Goal: Task Accomplishment & Management: Complete application form

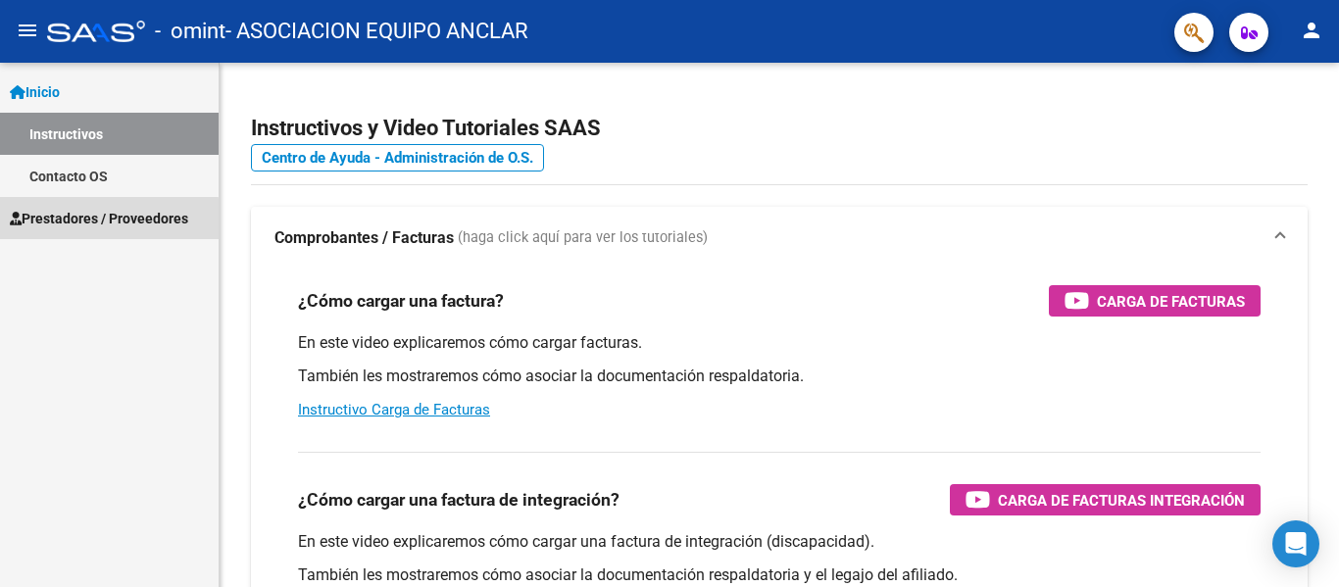
click at [88, 221] on span "Prestadores / Proveedores" at bounding box center [99, 219] width 178 height 22
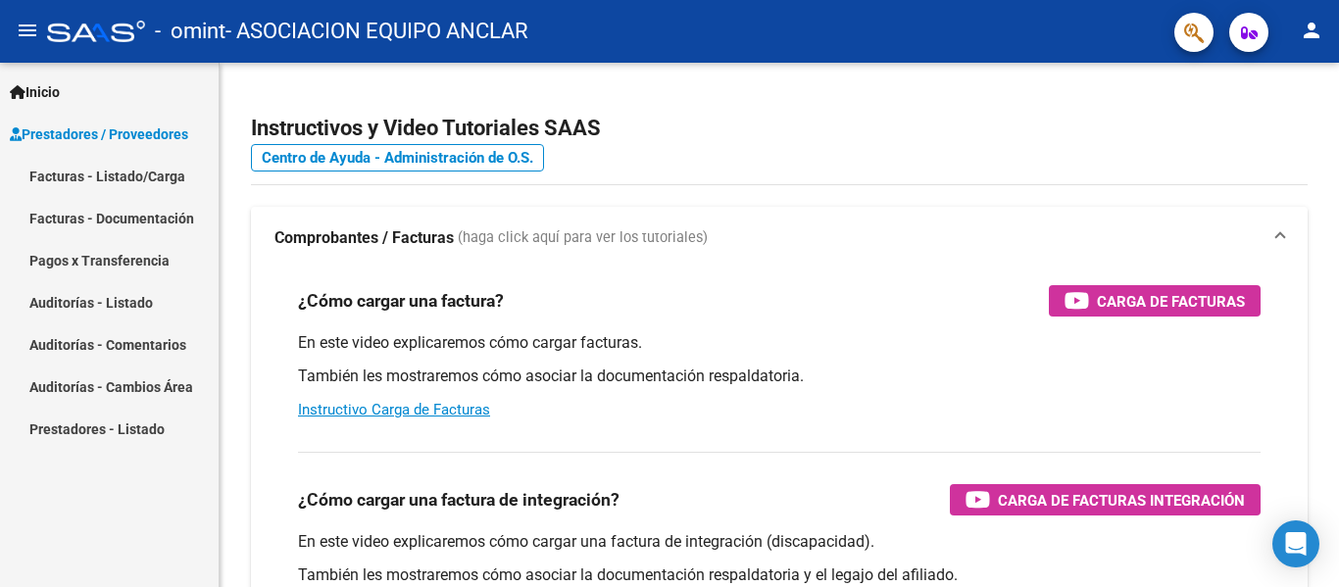
click at [66, 171] on link "Facturas - Listado/Carga" at bounding box center [109, 176] width 219 height 42
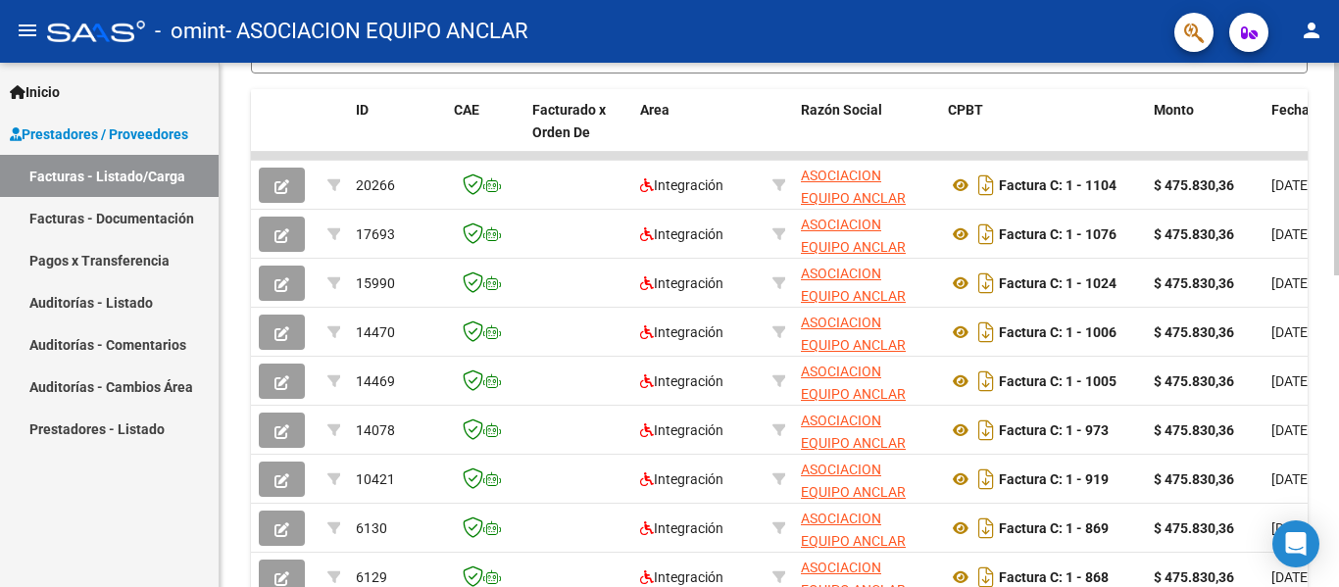
click at [1338, 453] on div at bounding box center [1336, 405] width 5 height 213
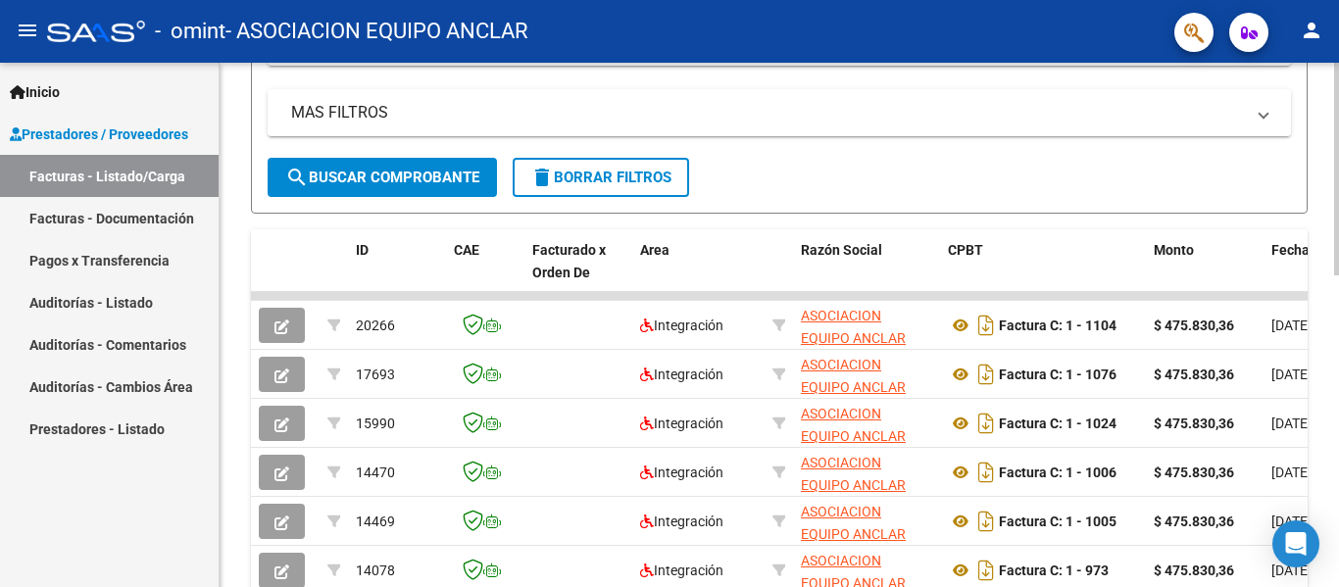
scroll to position [455, 0]
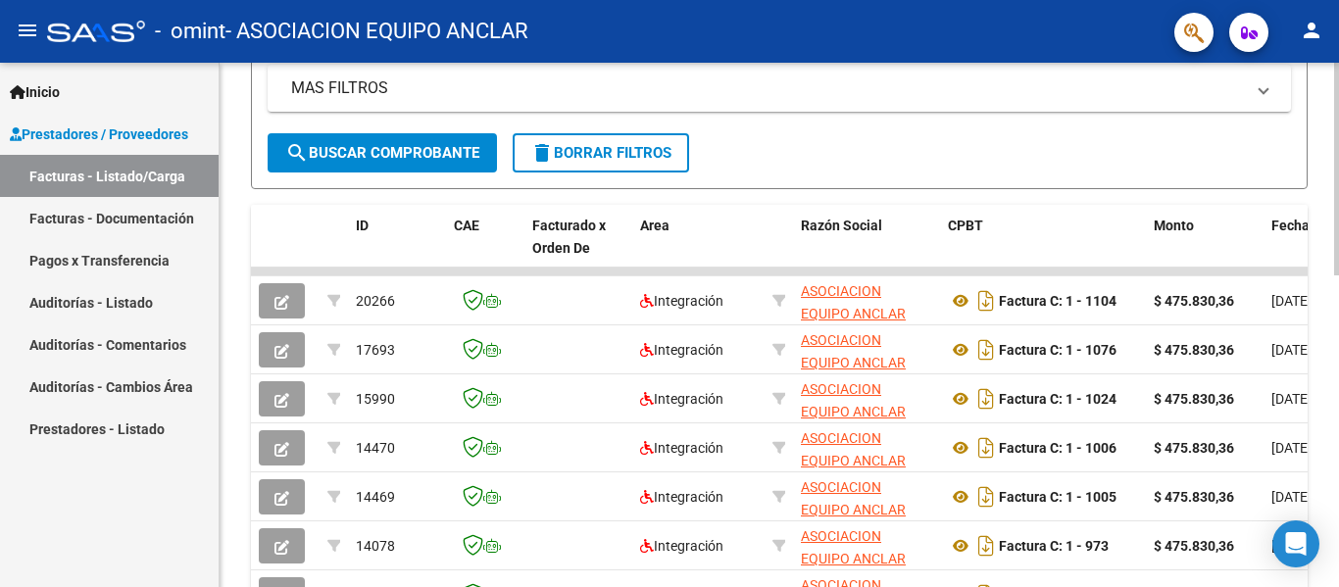
click at [1338, 351] on div at bounding box center [1336, 357] width 5 height 213
click at [330, 171] on button "search Buscar Comprobante" at bounding box center [382, 152] width 229 height 39
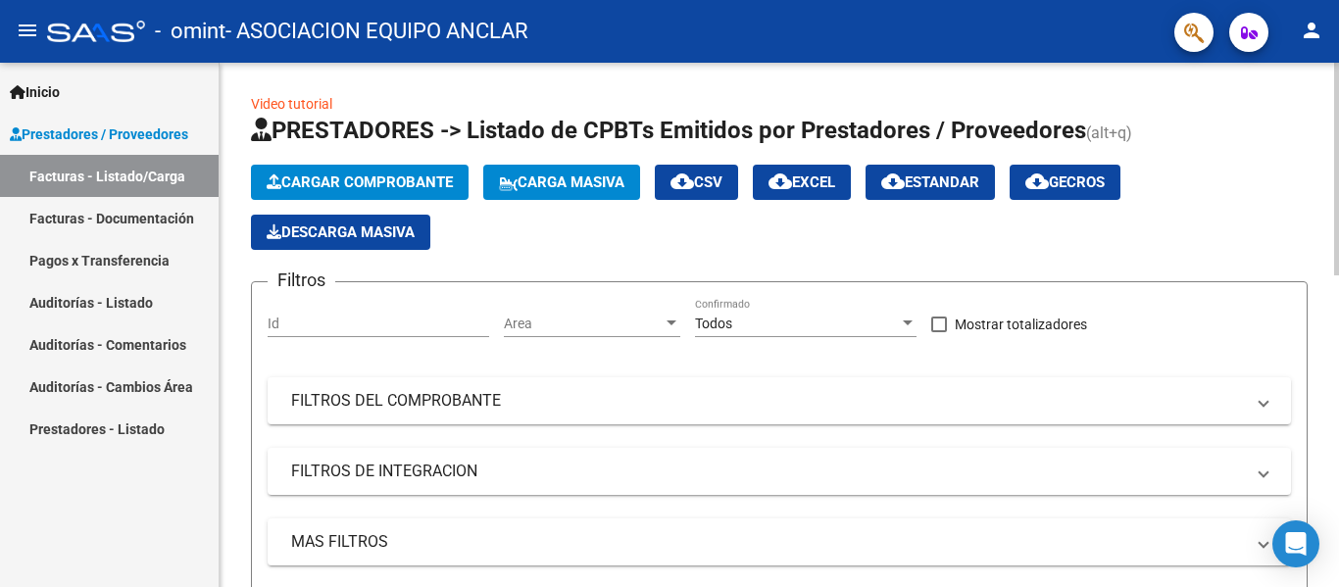
click at [1338, 105] on div at bounding box center [1336, 169] width 5 height 213
click at [336, 186] on span "Cargar Comprobante" at bounding box center [360, 182] width 186 height 18
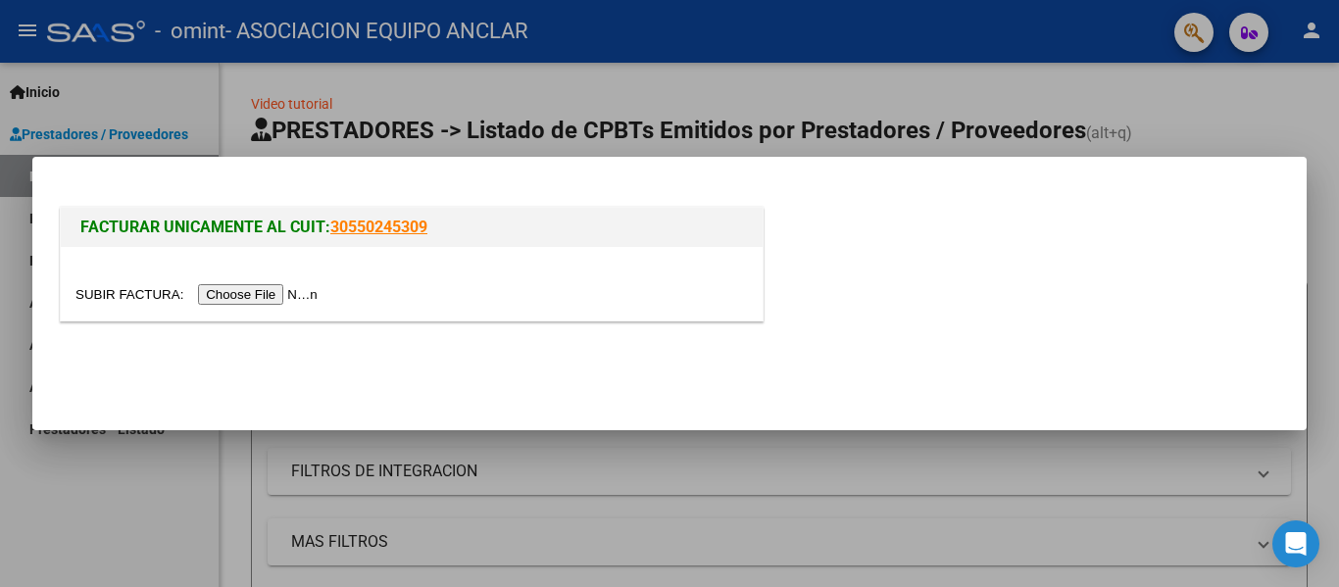
click at [261, 291] on input "file" at bounding box center [199, 294] width 248 height 21
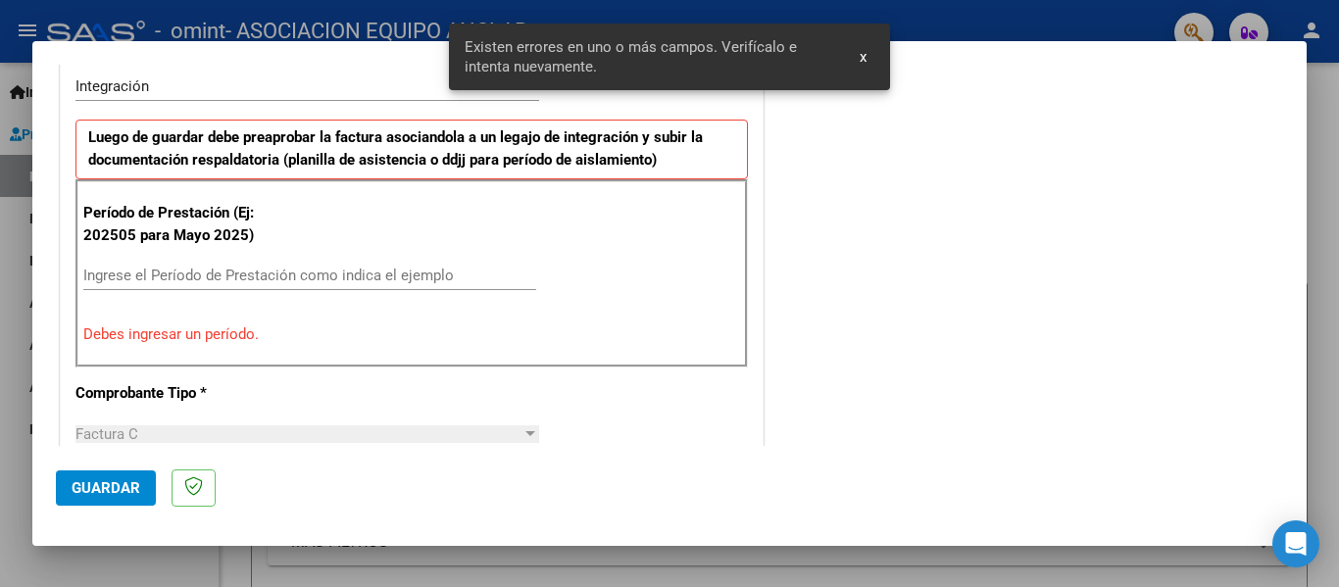
scroll to position [491, 0]
click at [104, 265] on div "Ingrese el Período de Prestación como indica el ejemplo" at bounding box center [309, 276] width 453 height 29
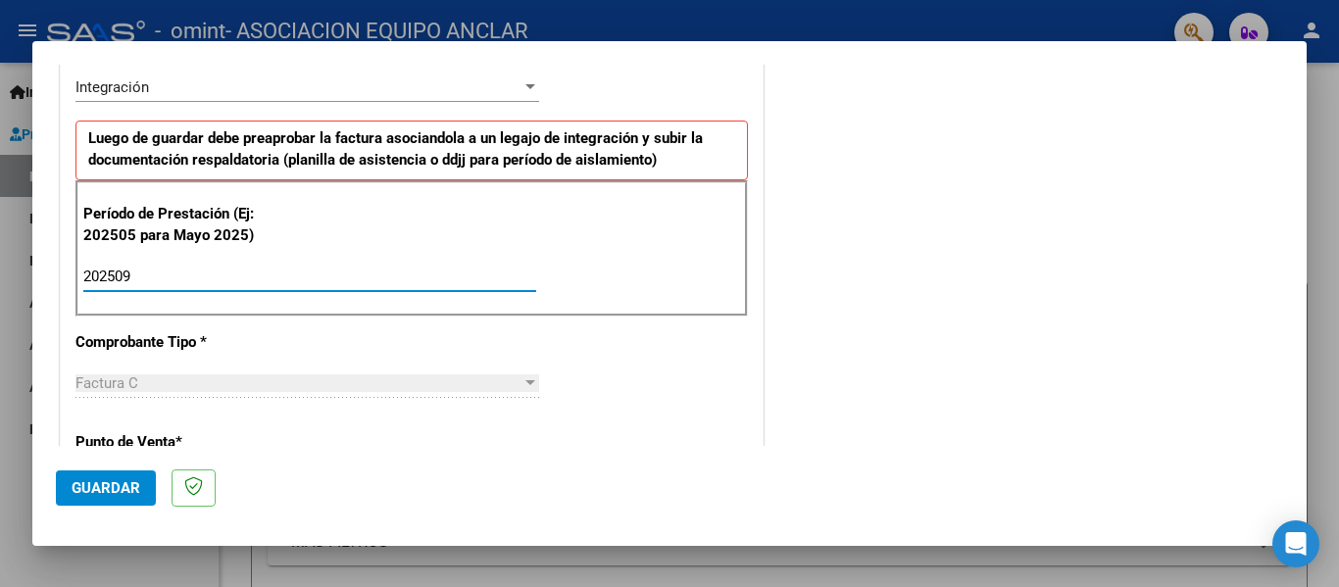
type input "202509"
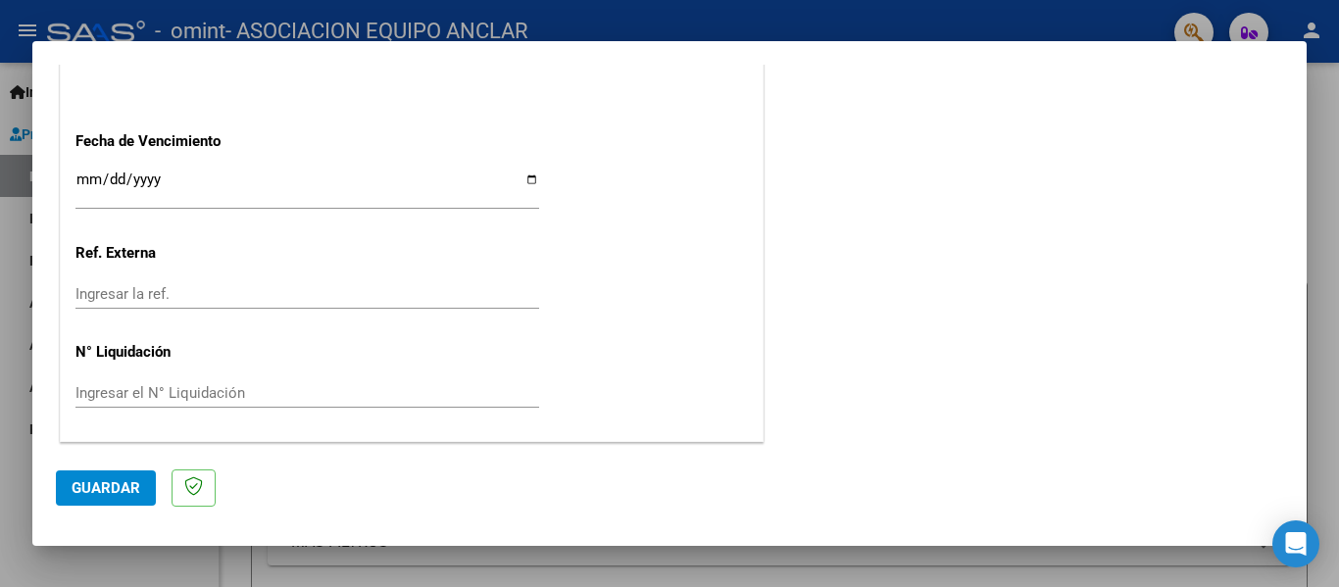
scroll to position [0, 0]
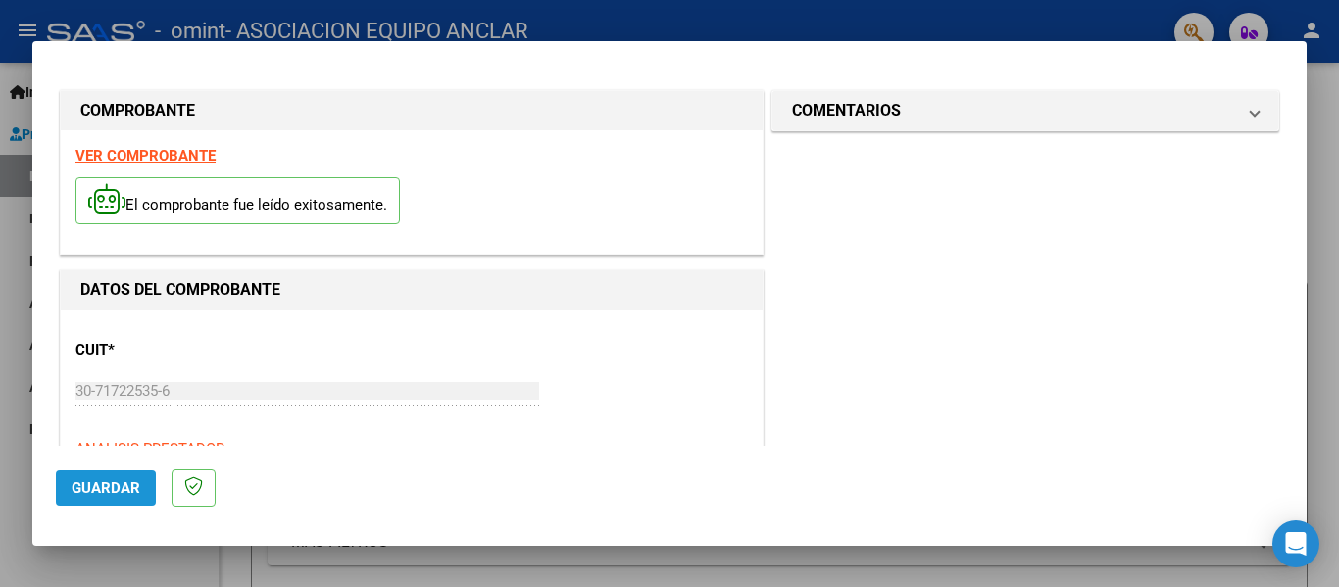
click at [98, 489] on span "Guardar" at bounding box center [106, 488] width 69 height 18
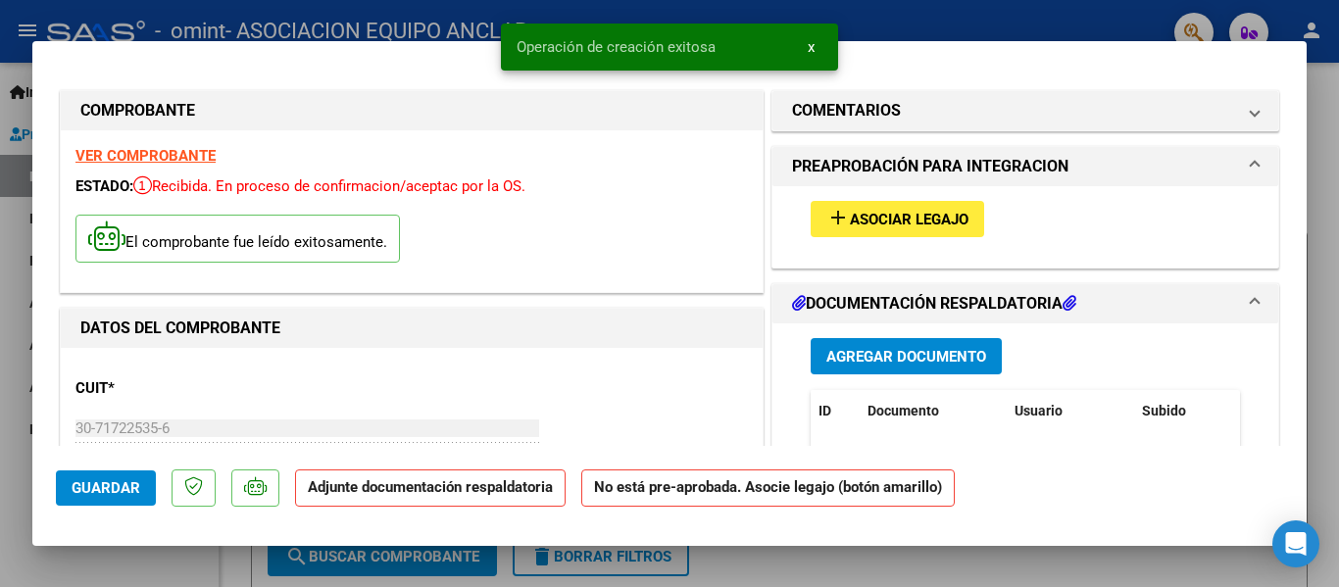
click at [927, 352] on span "Agregar Documento" at bounding box center [906, 357] width 160 height 18
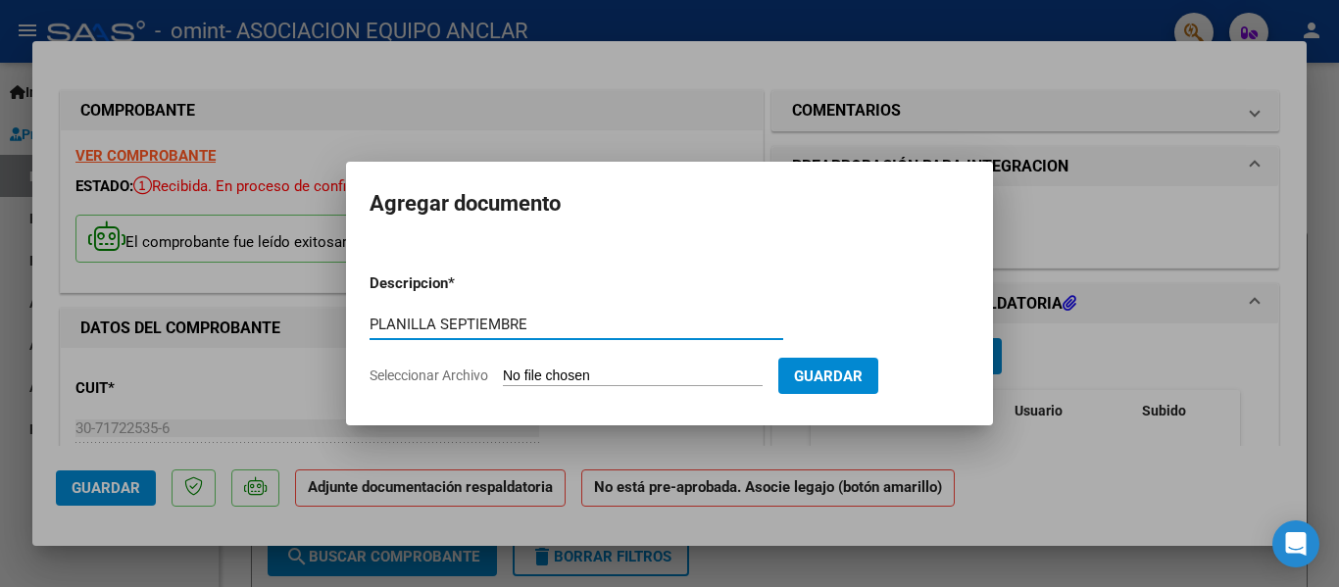
type input "PLANILLA SEPTIEMBRE"
click at [588, 371] on input "Seleccionar Archivo" at bounding box center [633, 377] width 260 height 19
type input "C:\fakepath\PLANILLA GURY SEPTIEMBRE.pdf"
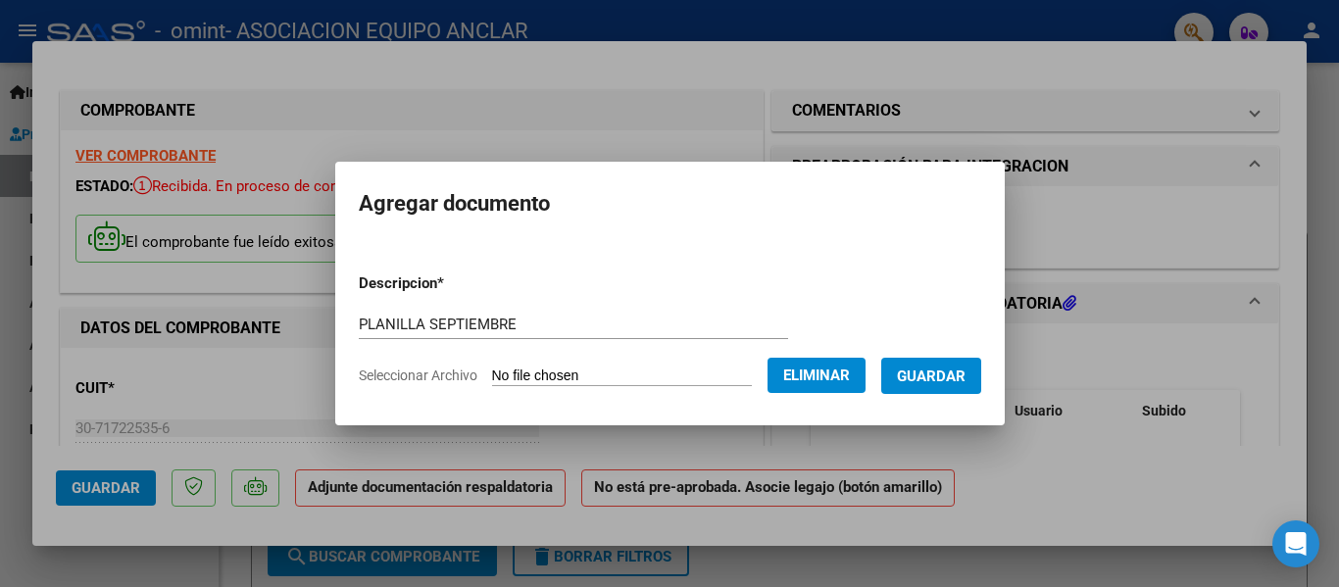
click at [909, 379] on button "Guardar" at bounding box center [931, 376] width 100 height 36
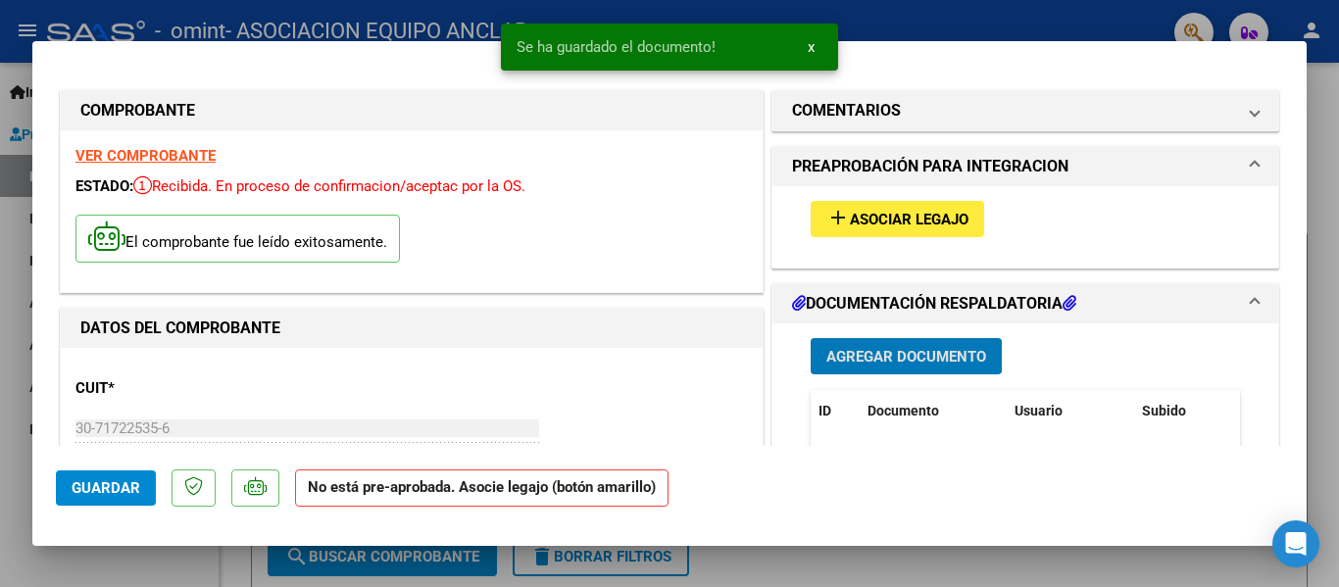
click at [855, 221] on span "Asociar Legajo" at bounding box center [909, 220] width 119 height 18
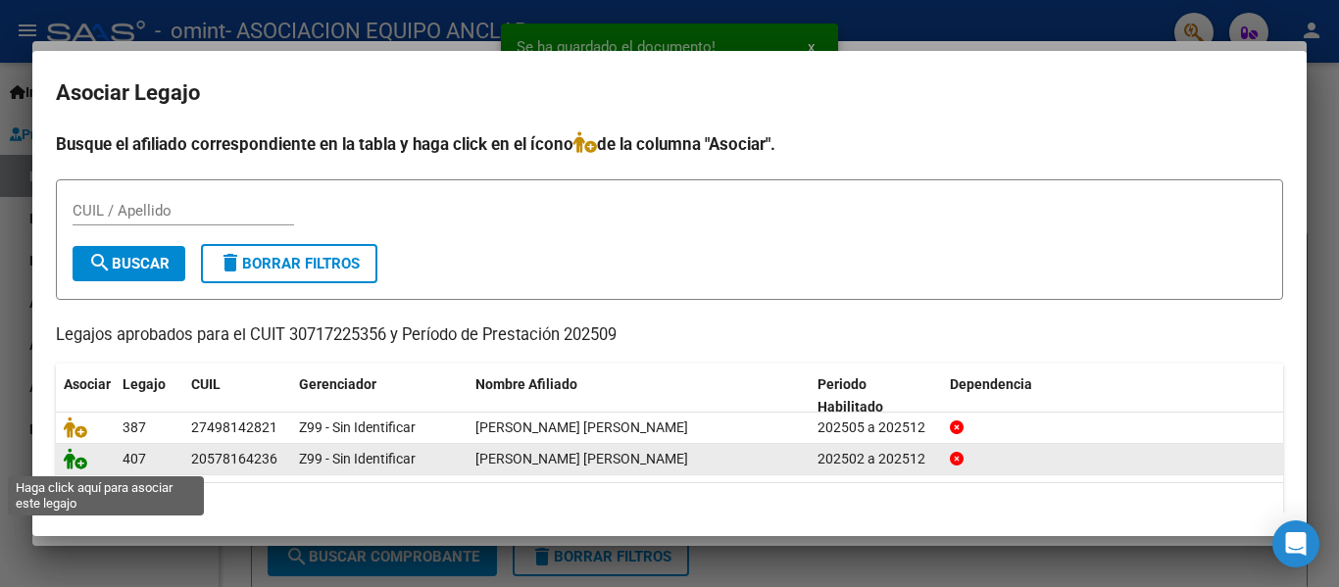
click at [76, 467] on icon at bounding box center [76, 459] width 24 height 22
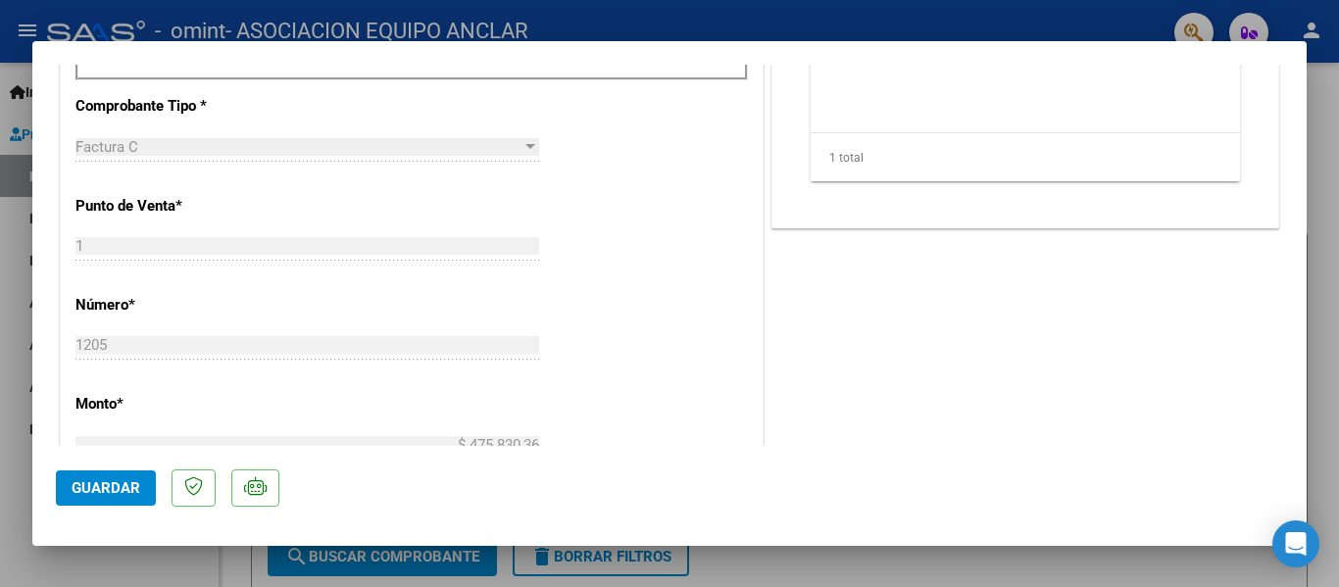
scroll to position [552, 0]
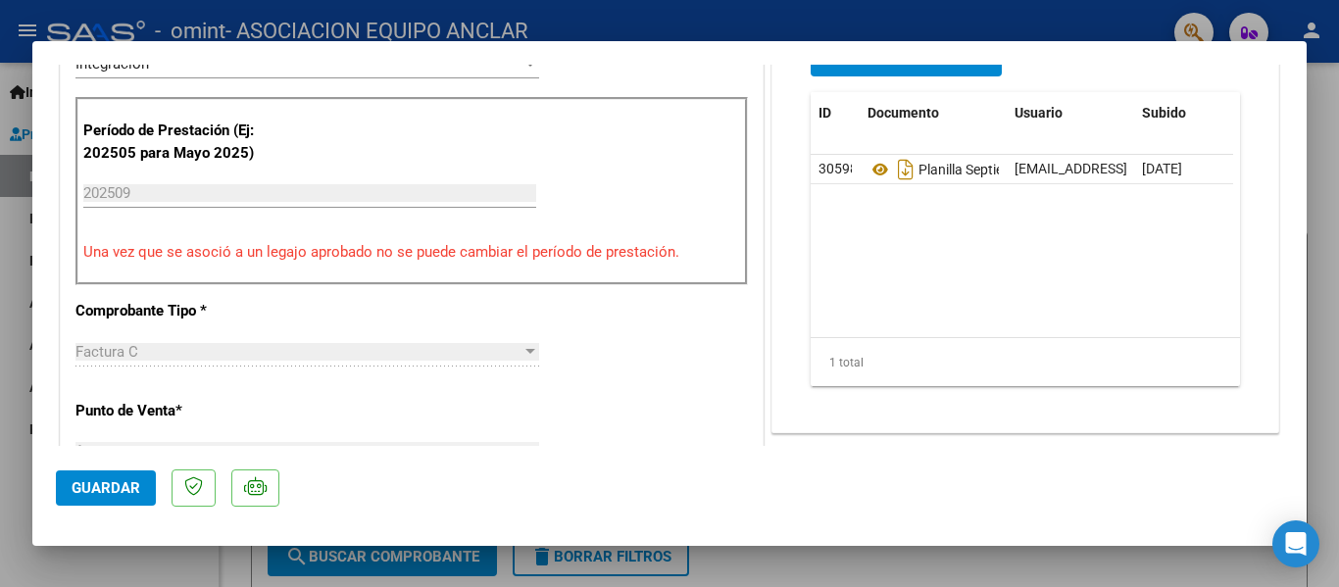
click at [121, 487] on span "Guardar" at bounding box center [106, 488] width 69 height 18
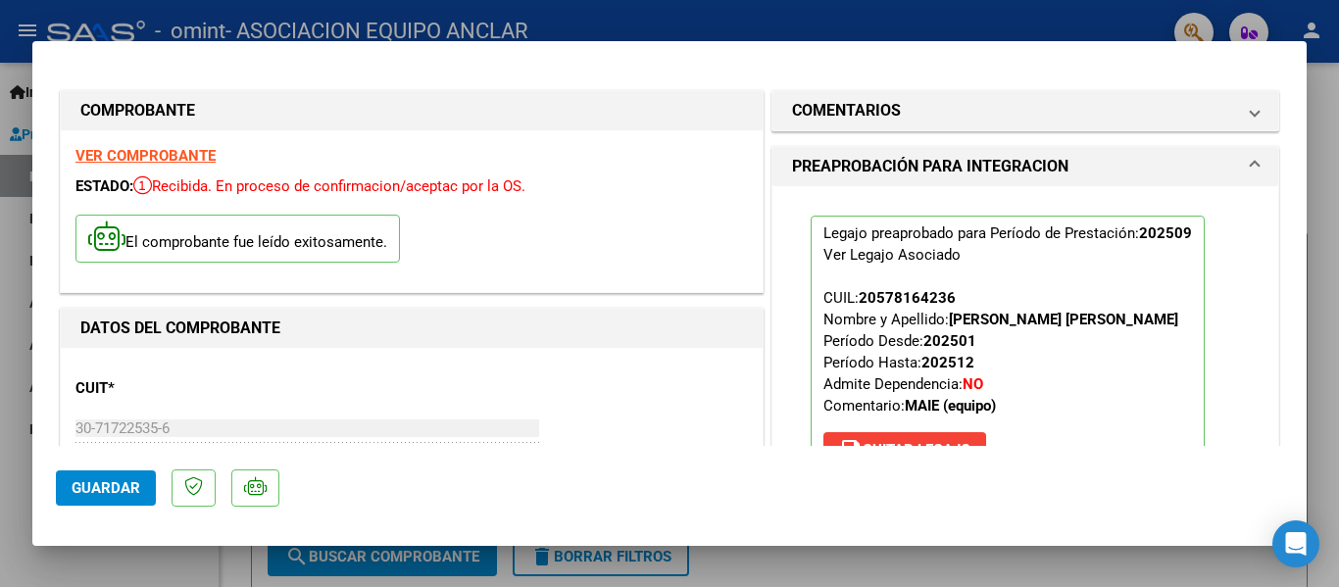
scroll to position [1373, 0]
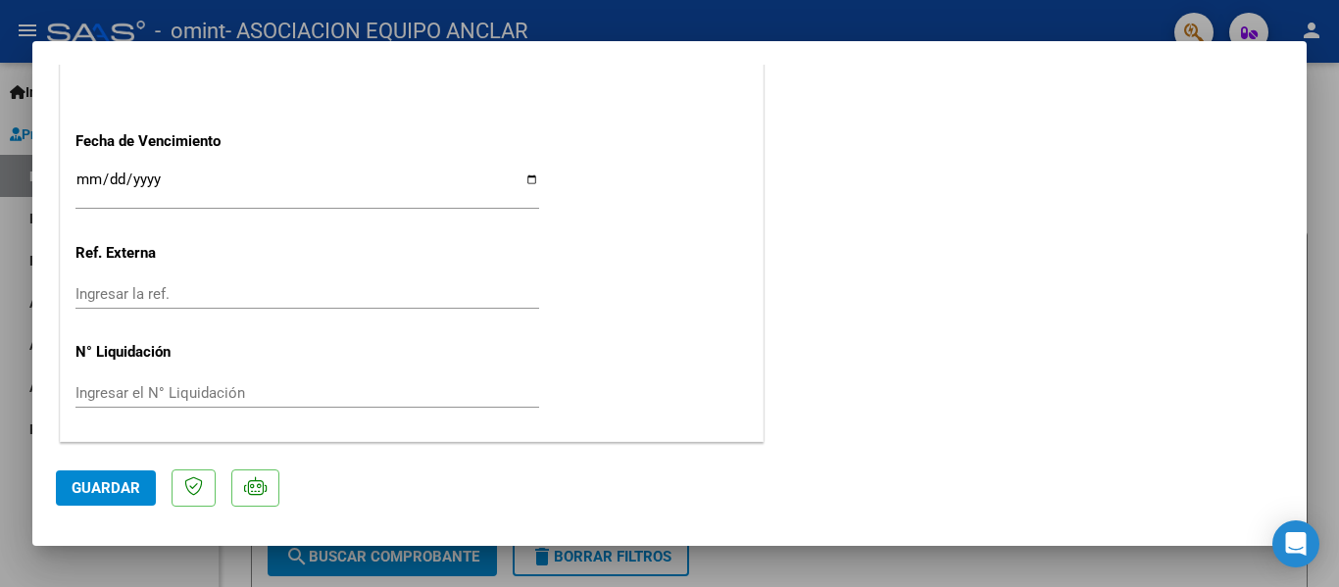
click at [105, 480] on span "Guardar" at bounding box center [106, 488] width 69 height 18
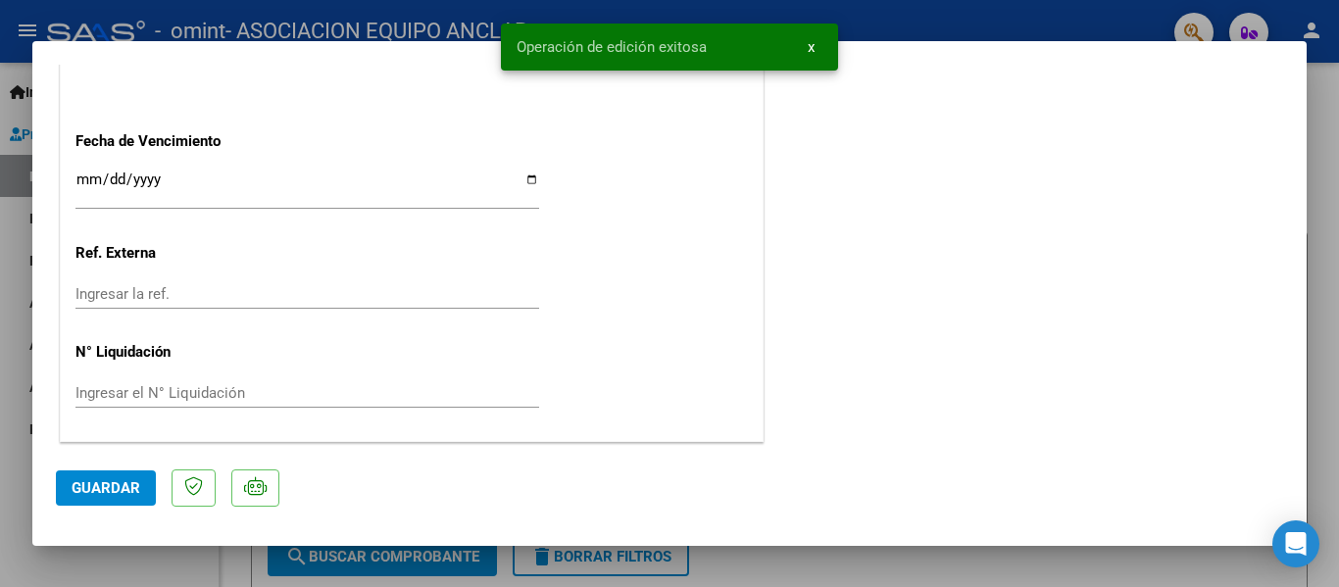
click at [1338, 182] on div at bounding box center [669, 293] width 1339 height 587
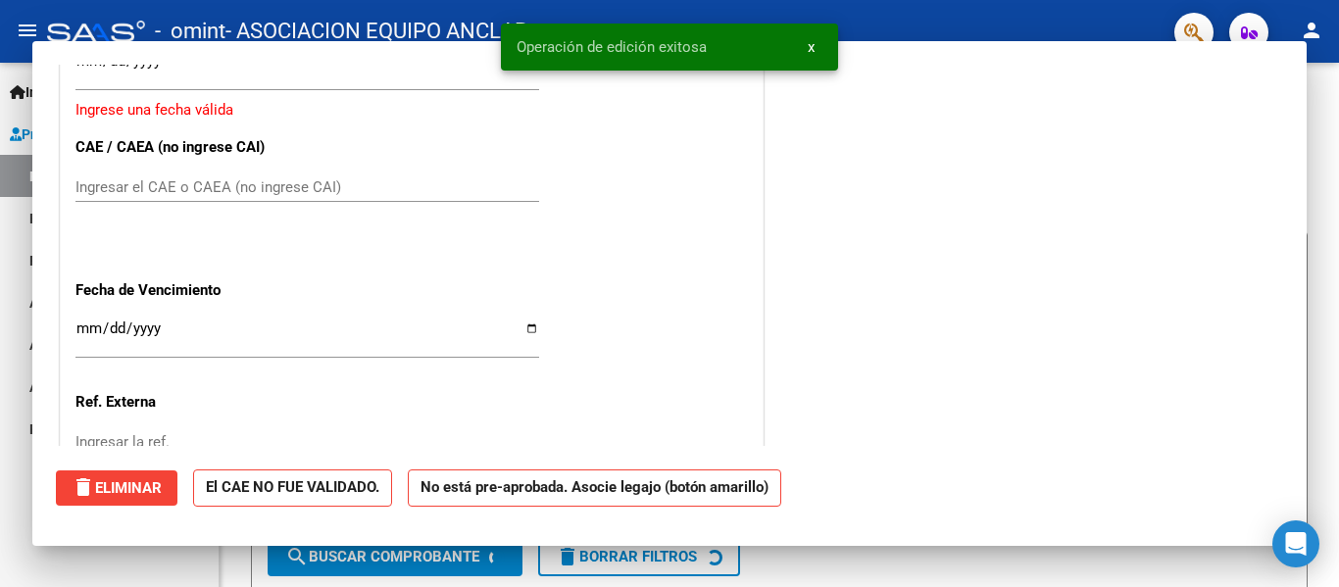
scroll to position [0, 0]
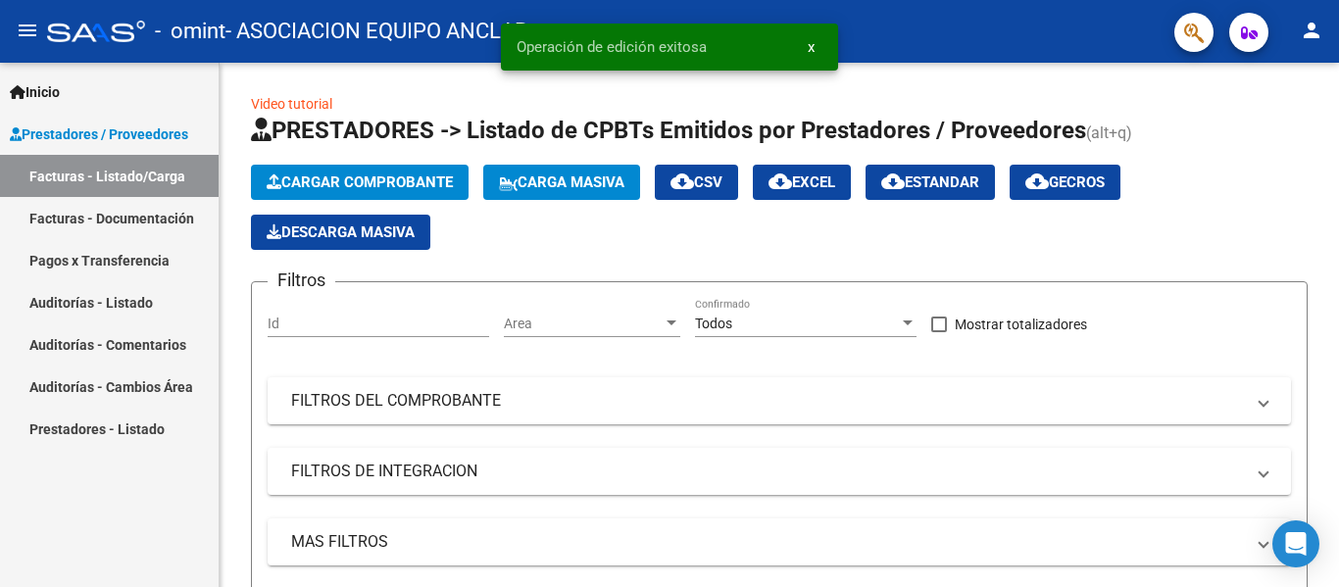
click at [808, 48] on span "x" at bounding box center [811, 47] width 7 height 18
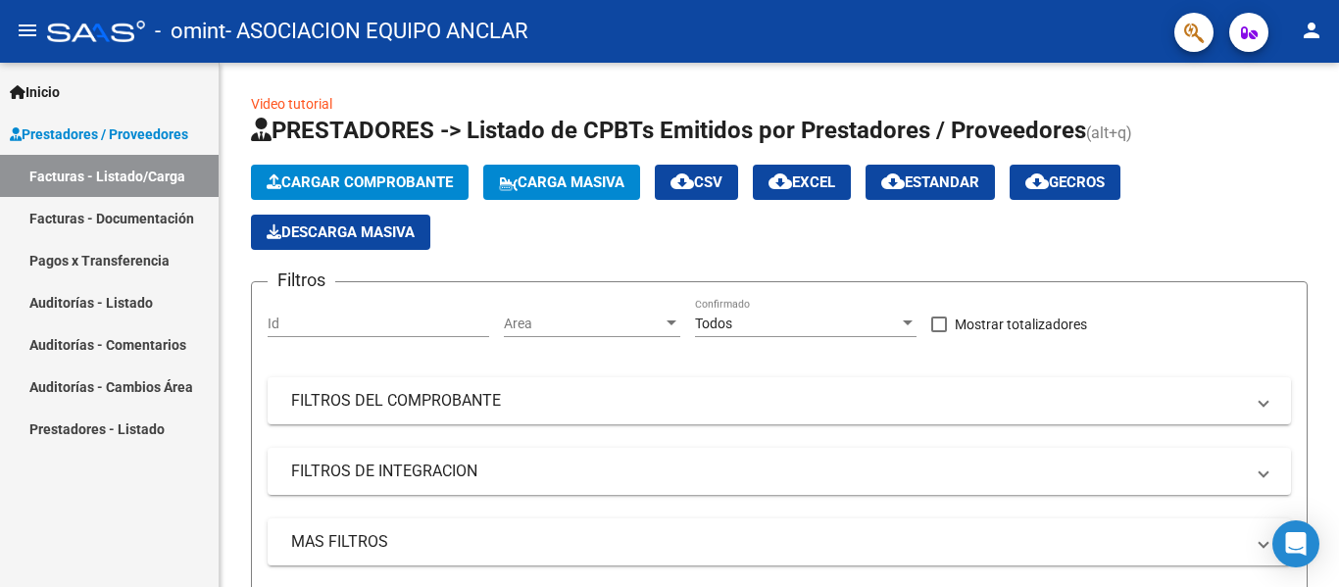
click at [113, 178] on link "Facturas - Listado/Carga" at bounding box center [109, 176] width 219 height 42
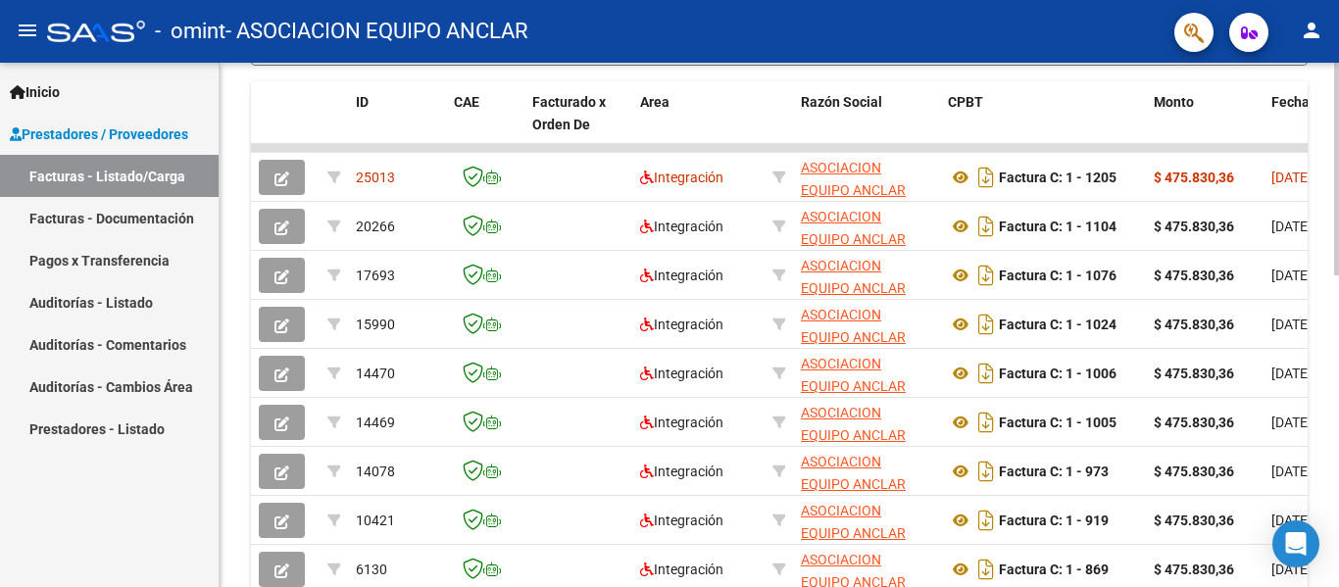
scroll to position [581, 0]
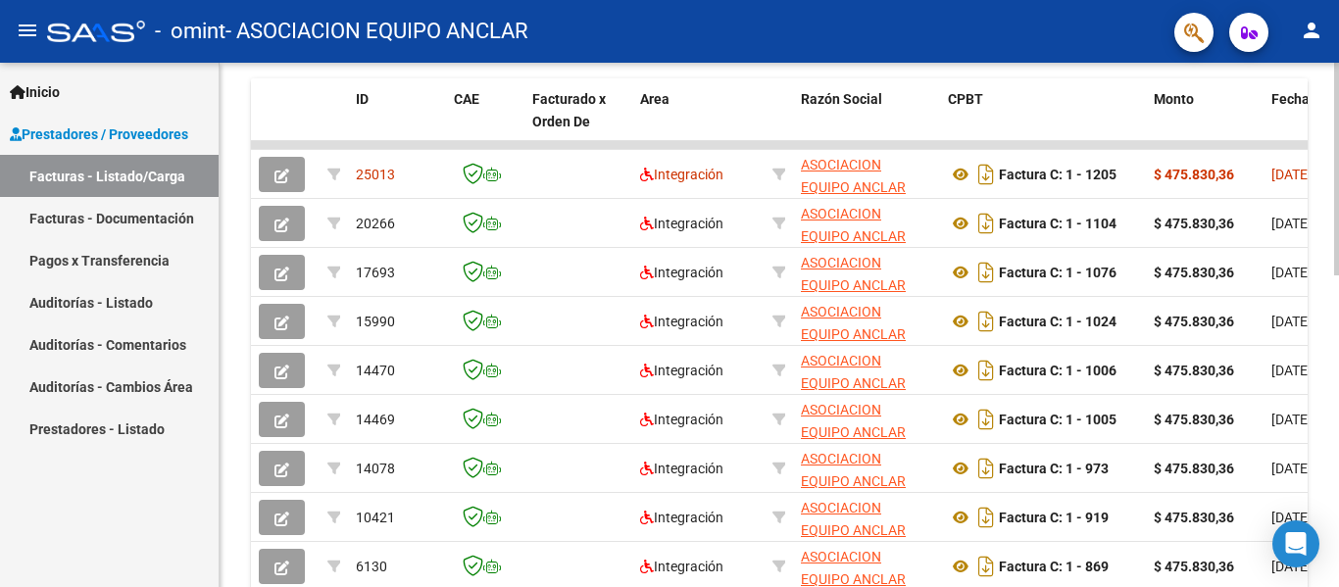
click at [1338, 407] on div at bounding box center [1336, 410] width 5 height 213
